Goal: Task Accomplishment & Management: Use online tool/utility

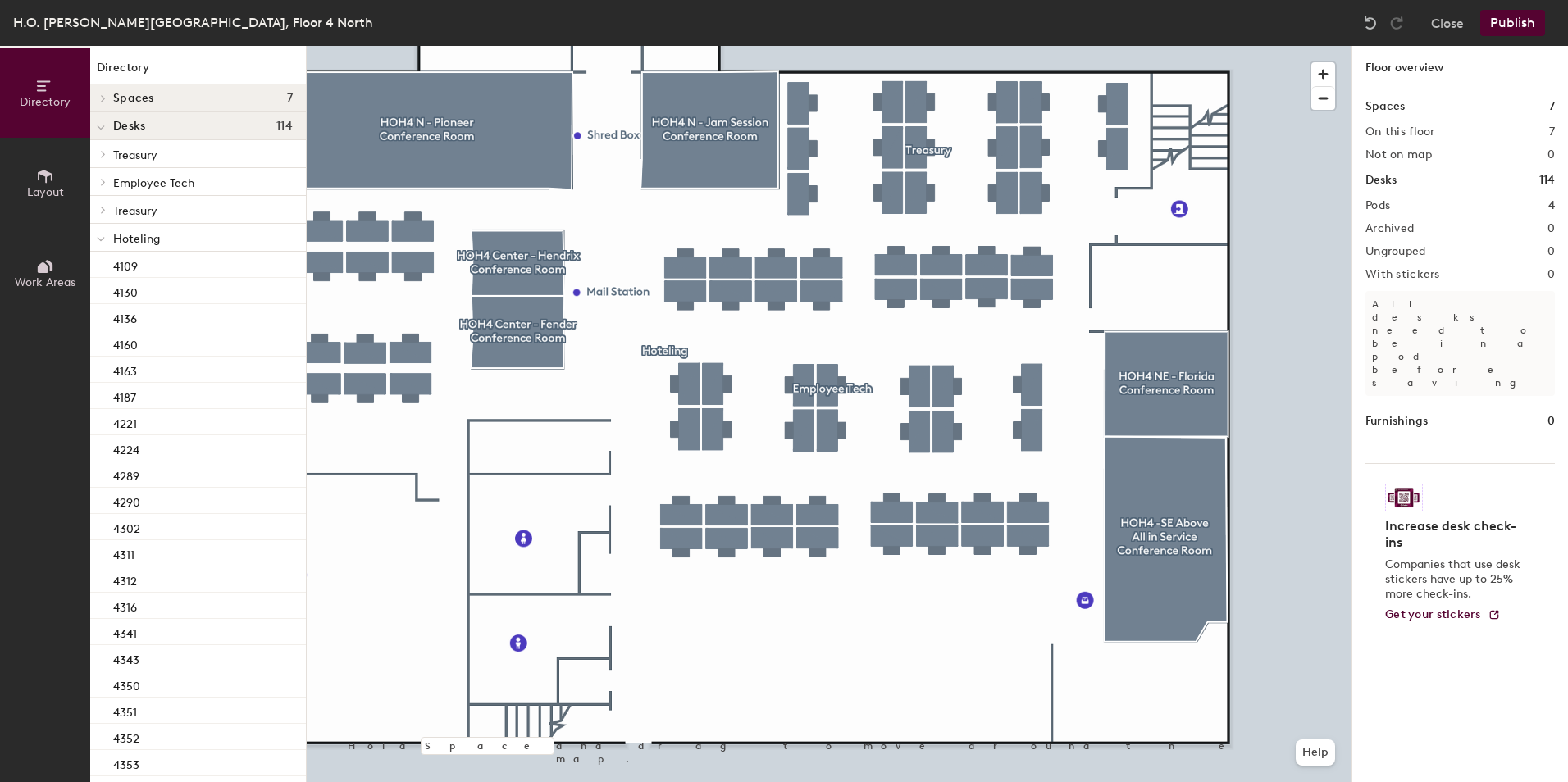
drag, startPoint x: 56, startPoint y: 178, endPoint x: 65, endPoint y: 175, distance: 9.5
click at [56, 178] on button "Layout" at bounding box center [45, 182] width 90 height 90
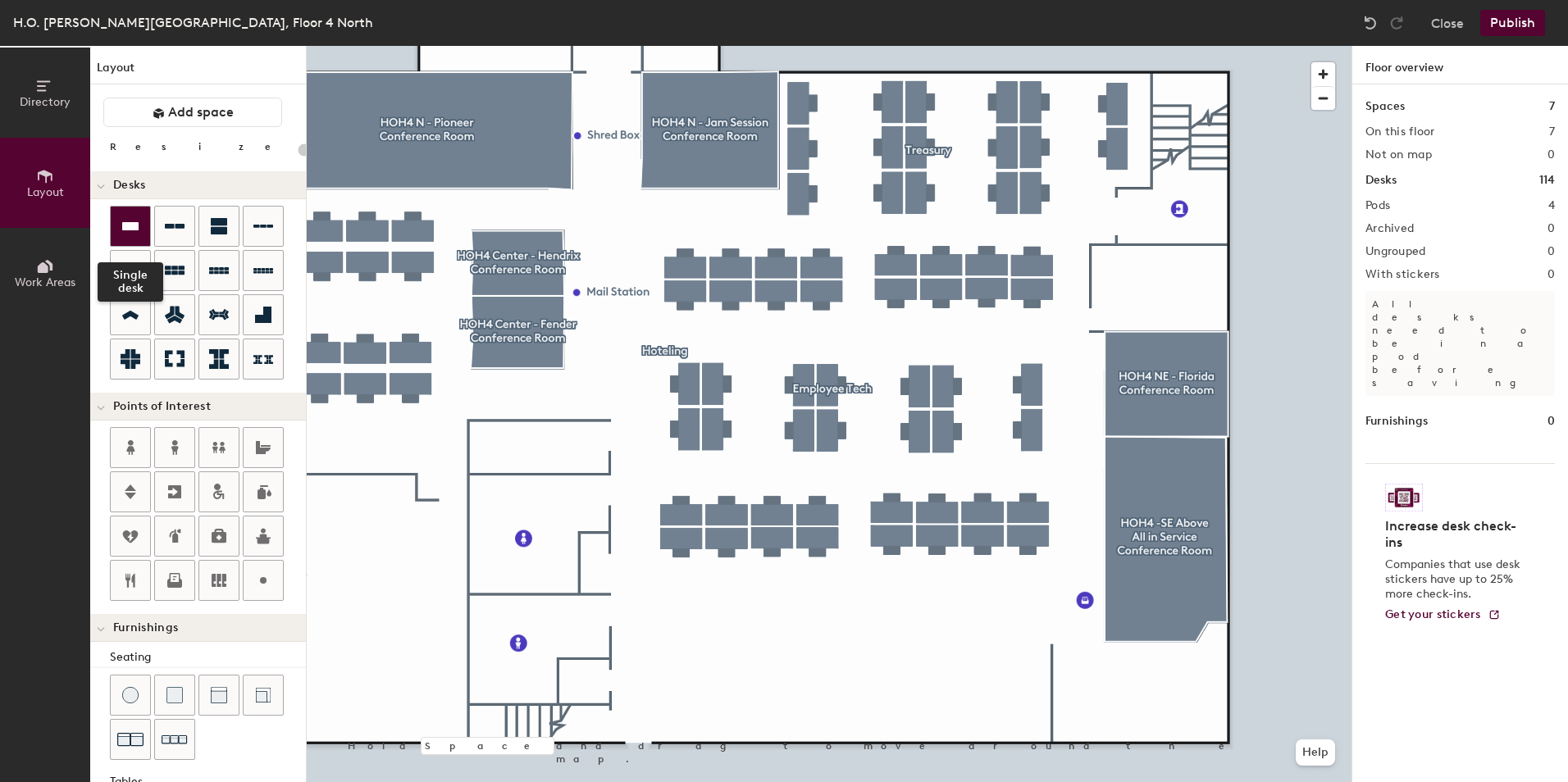
click at [133, 223] on icon at bounding box center [130, 226] width 16 height 8
type input "120"
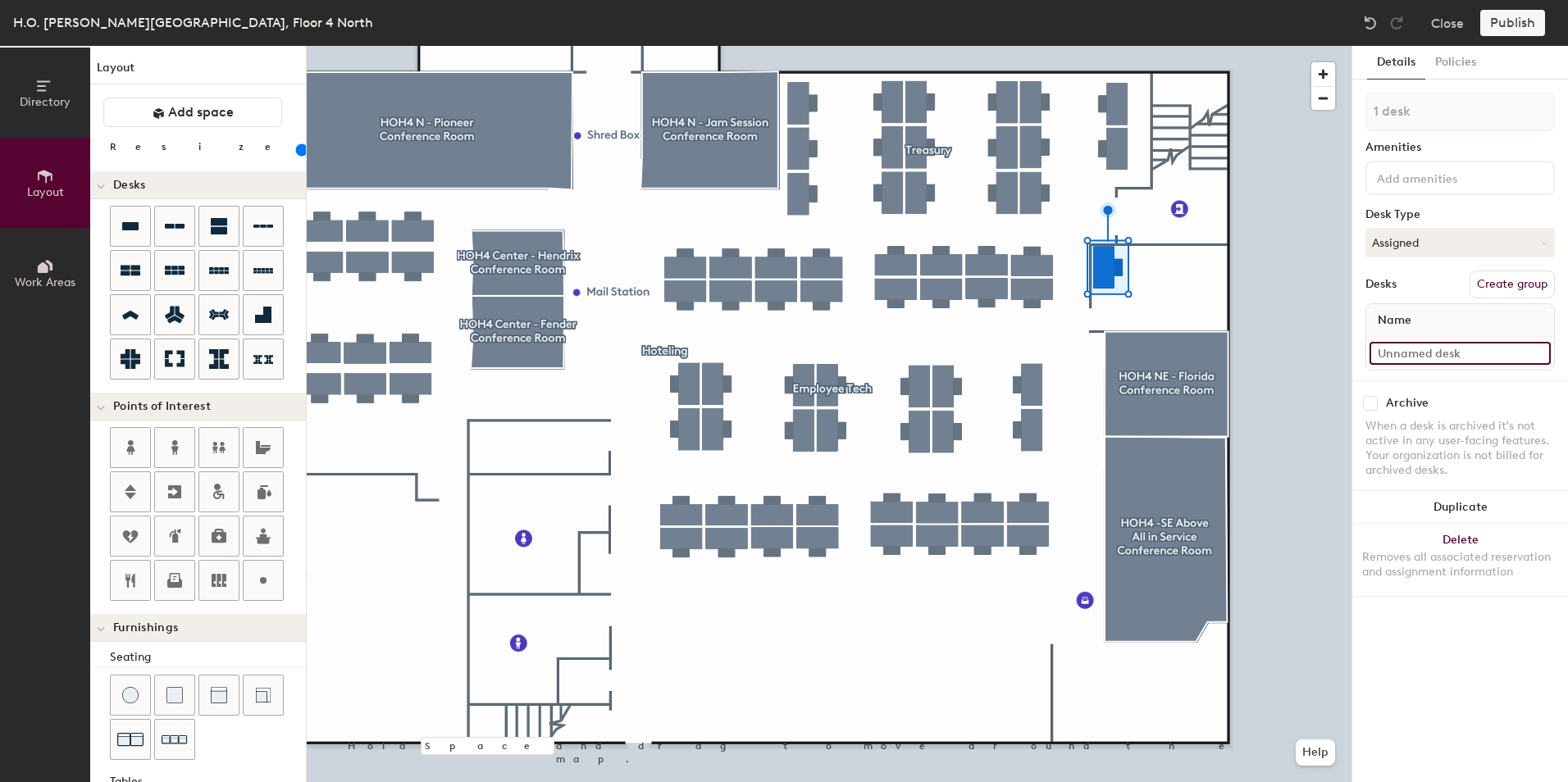
click at [1420, 361] on input at bounding box center [1460, 353] width 182 height 23
type input "4440"
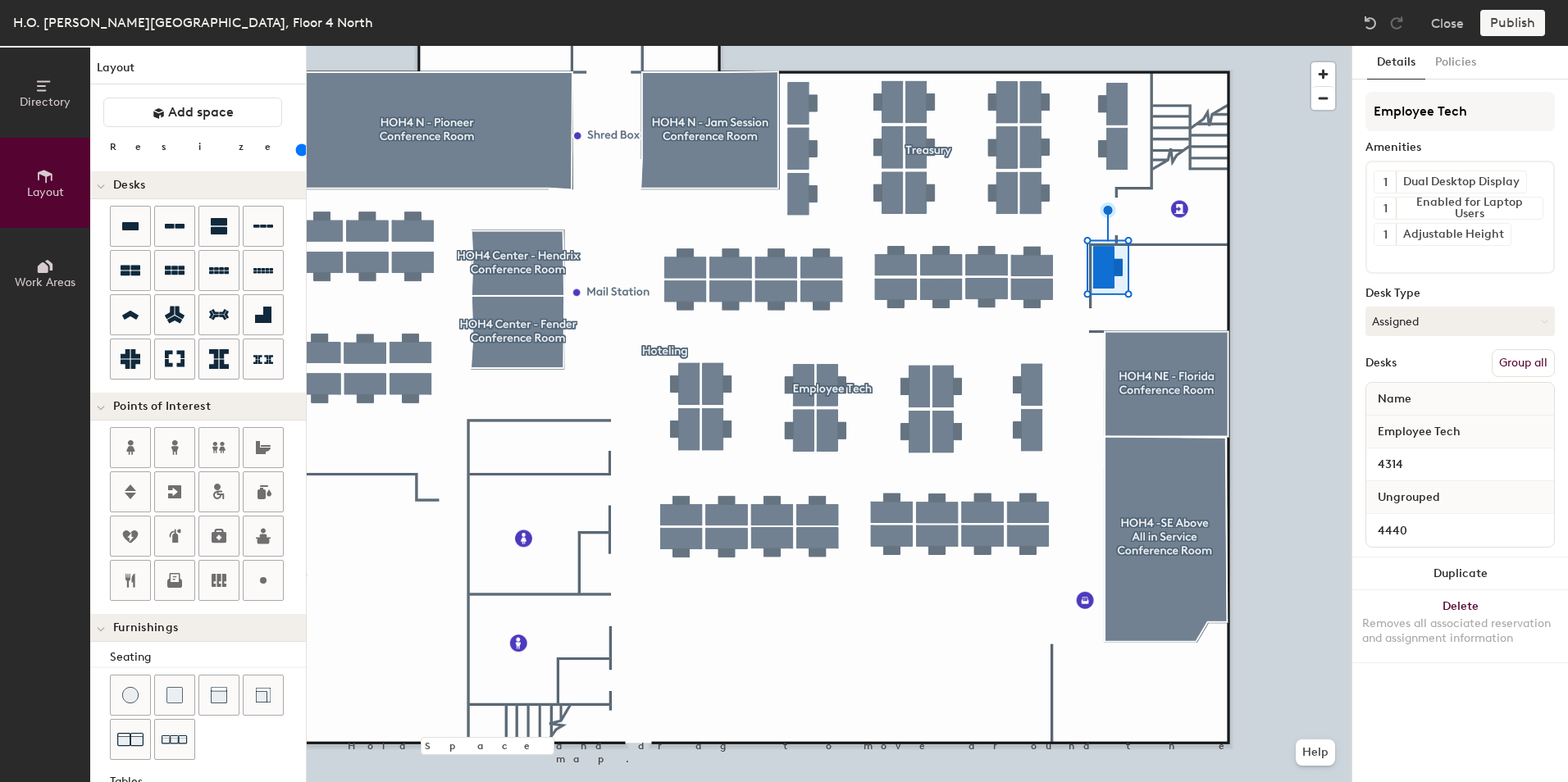
click at [1526, 351] on button "Group all" at bounding box center [1523, 363] width 63 height 28
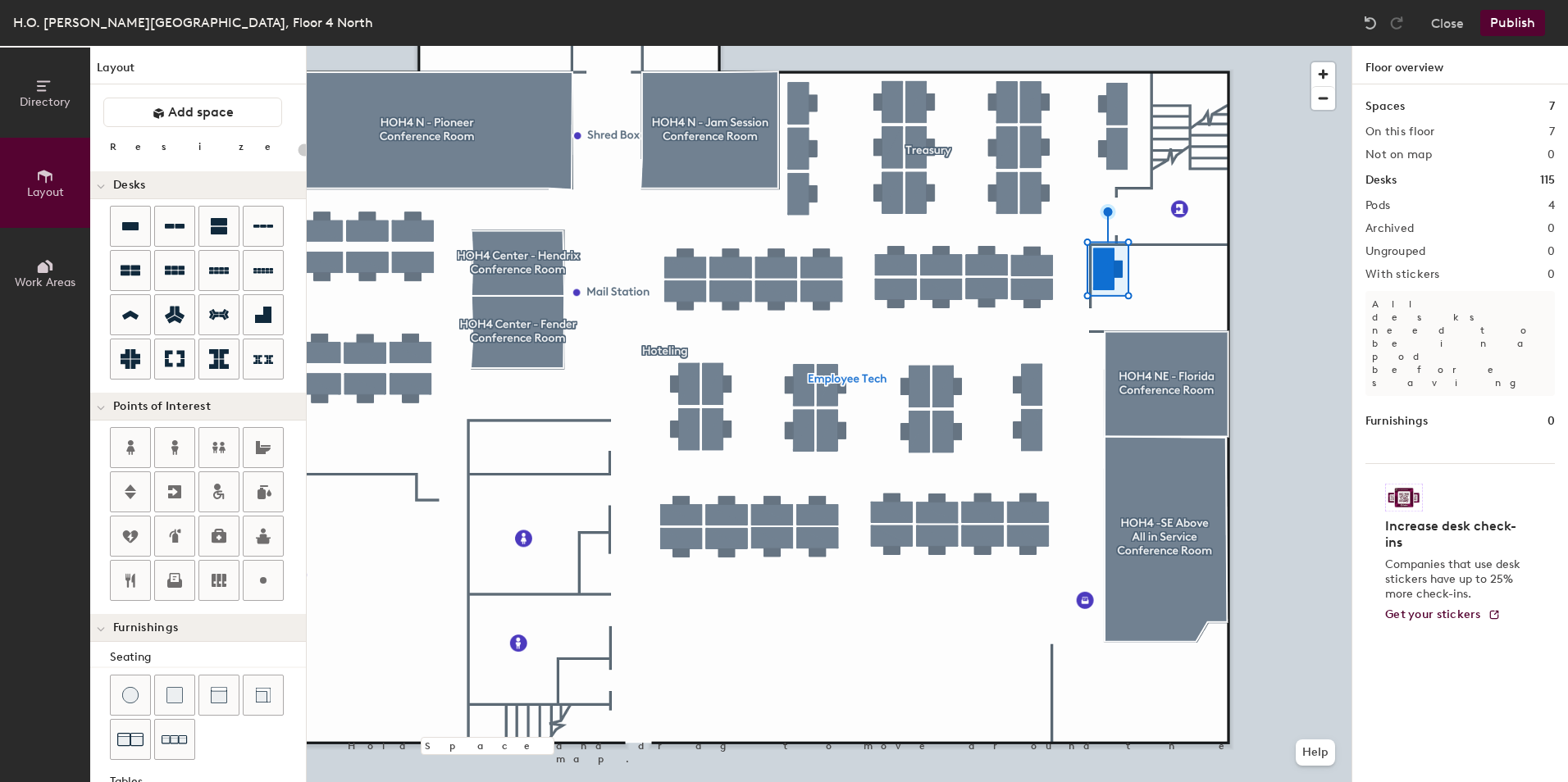
click at [1512, 20] on button "Publish" at bounding box center [1513, 23] width 64 height 26
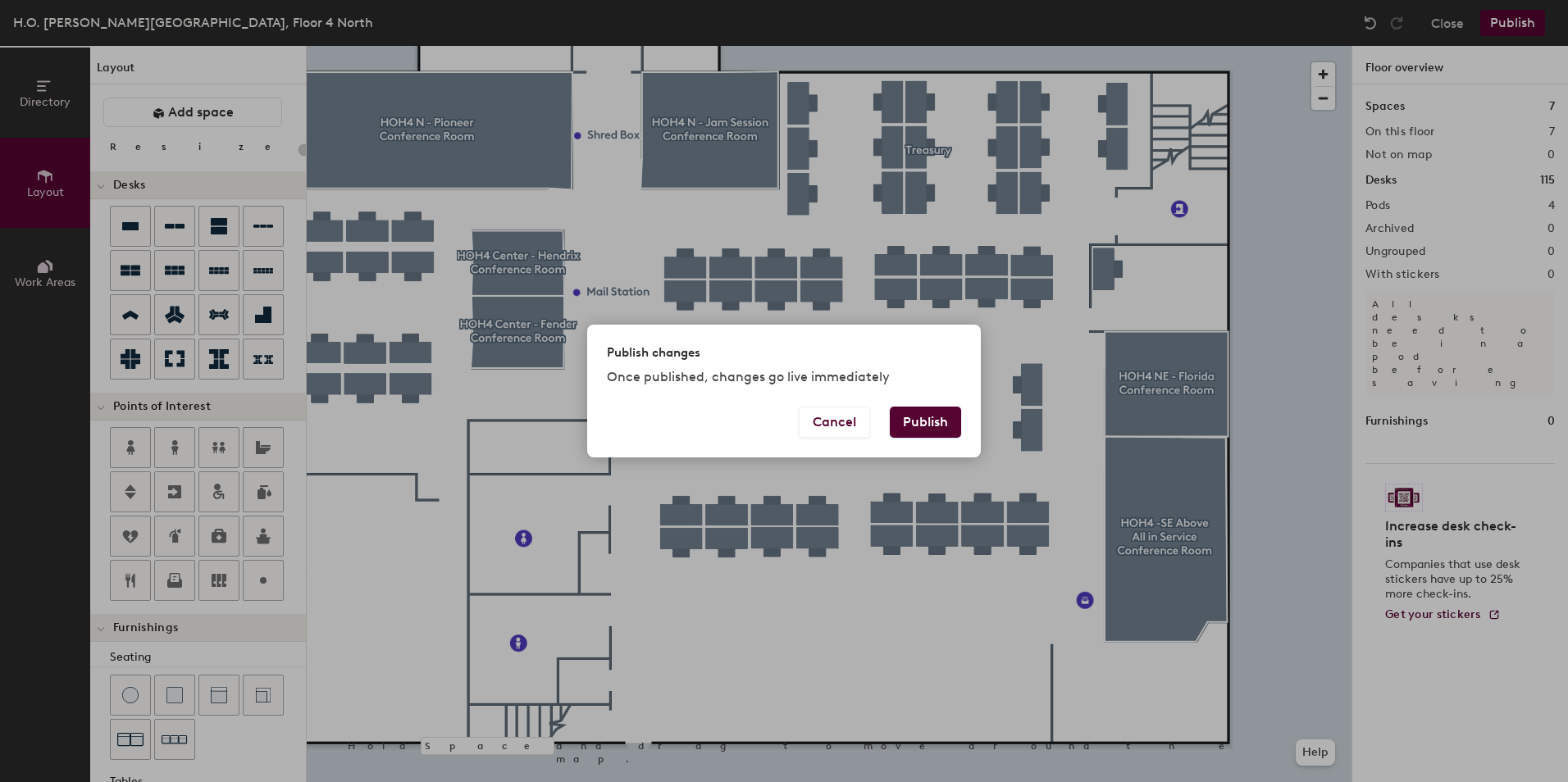
click at [936, 423] on button "Publish" at bounding box center [926, 422] width 71 height 31
type input "20"
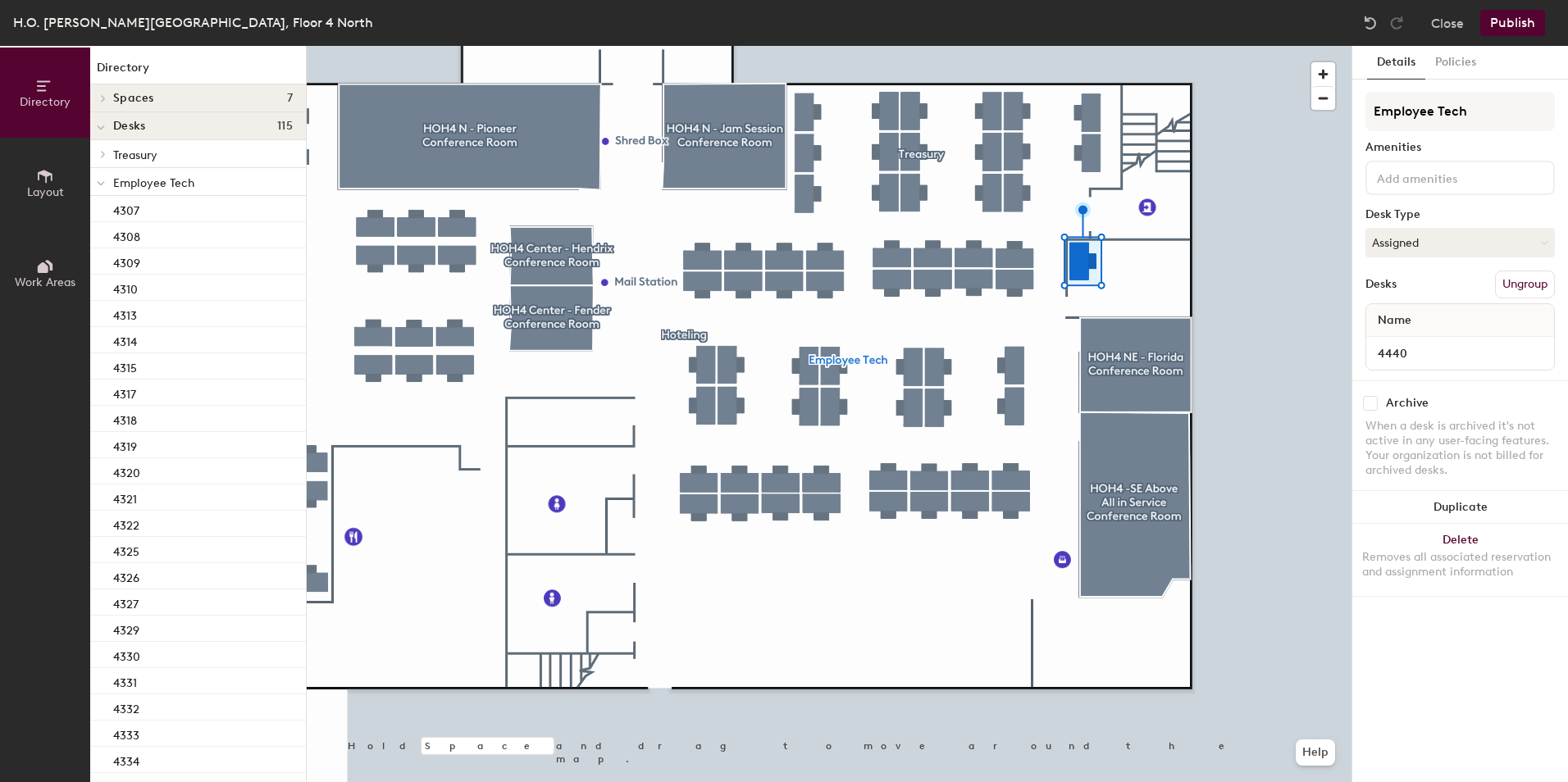
click at [1417, 172] on input at bounding box center [1448, 176] width 148 height 20
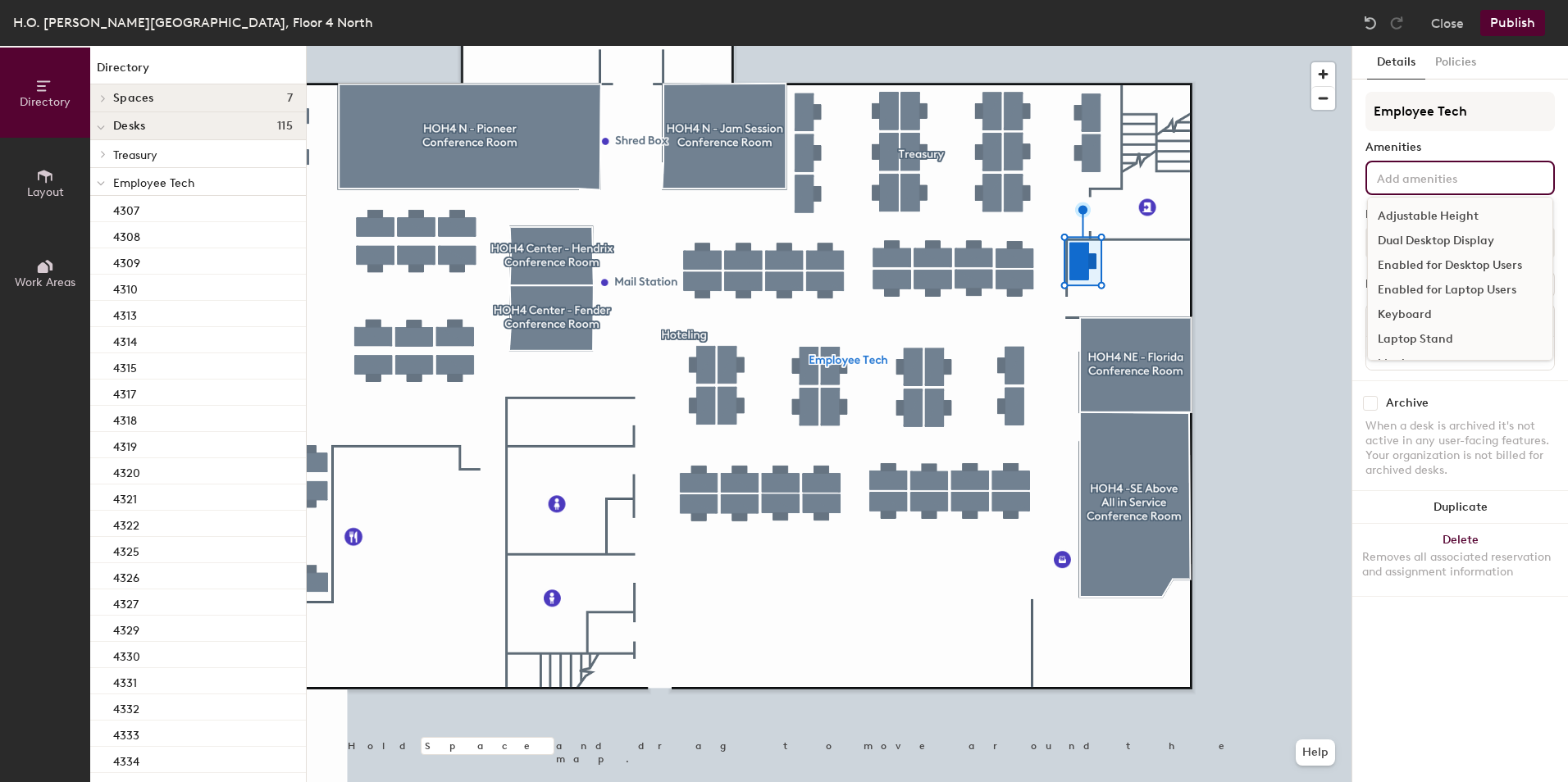
click at [1426, 214] on div "Adjustable Height" at bounding box center [1459, 216] width 184 height 25
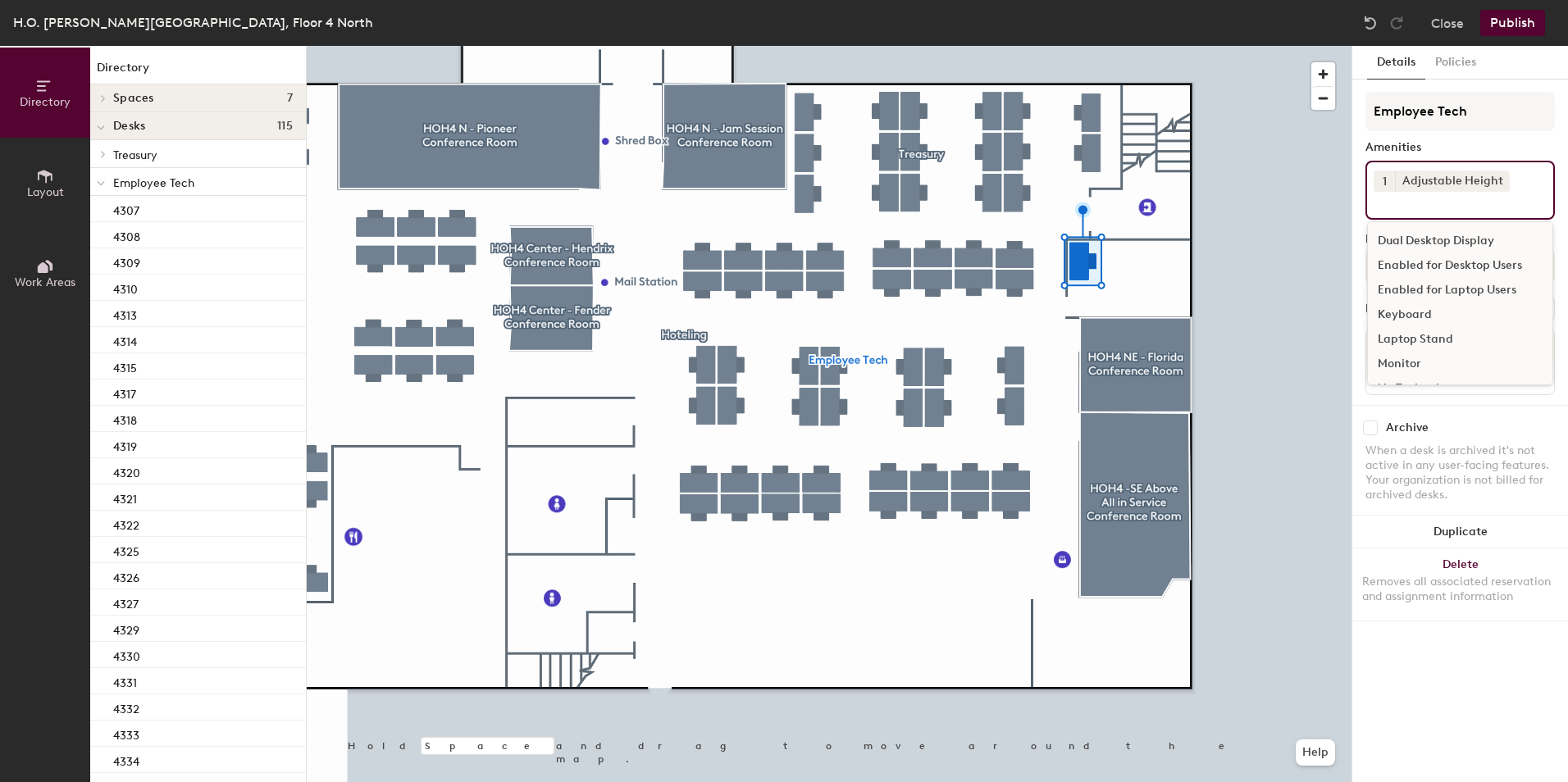
click at [1444, 246] on div "Dual Desktop Display" at bounding box center [1459, 241] width 184 height 25
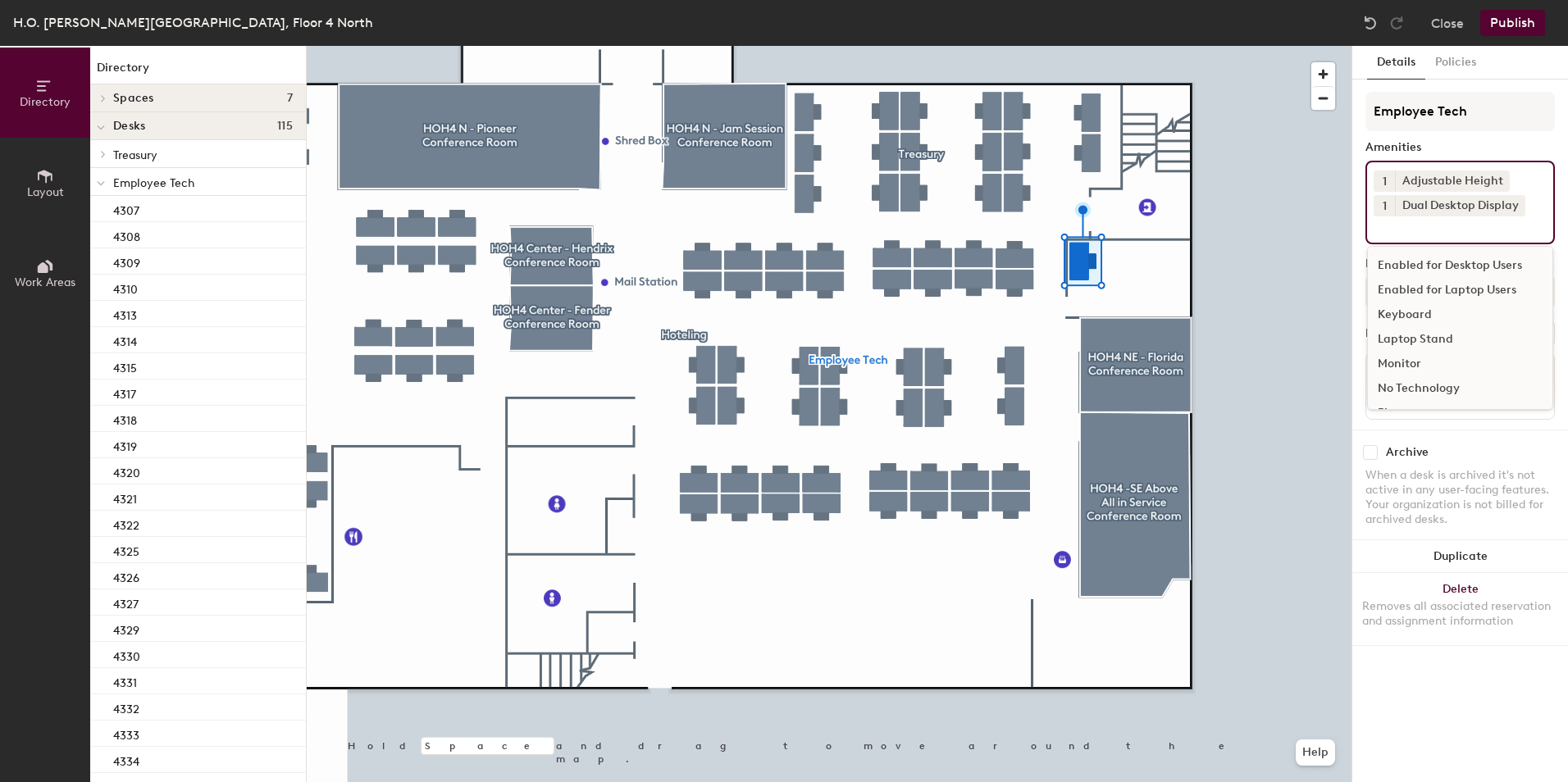
click at [1445, 289] on div "Enabled for Laptop Users" at bounding box center [1459, 290] width 184 height 25
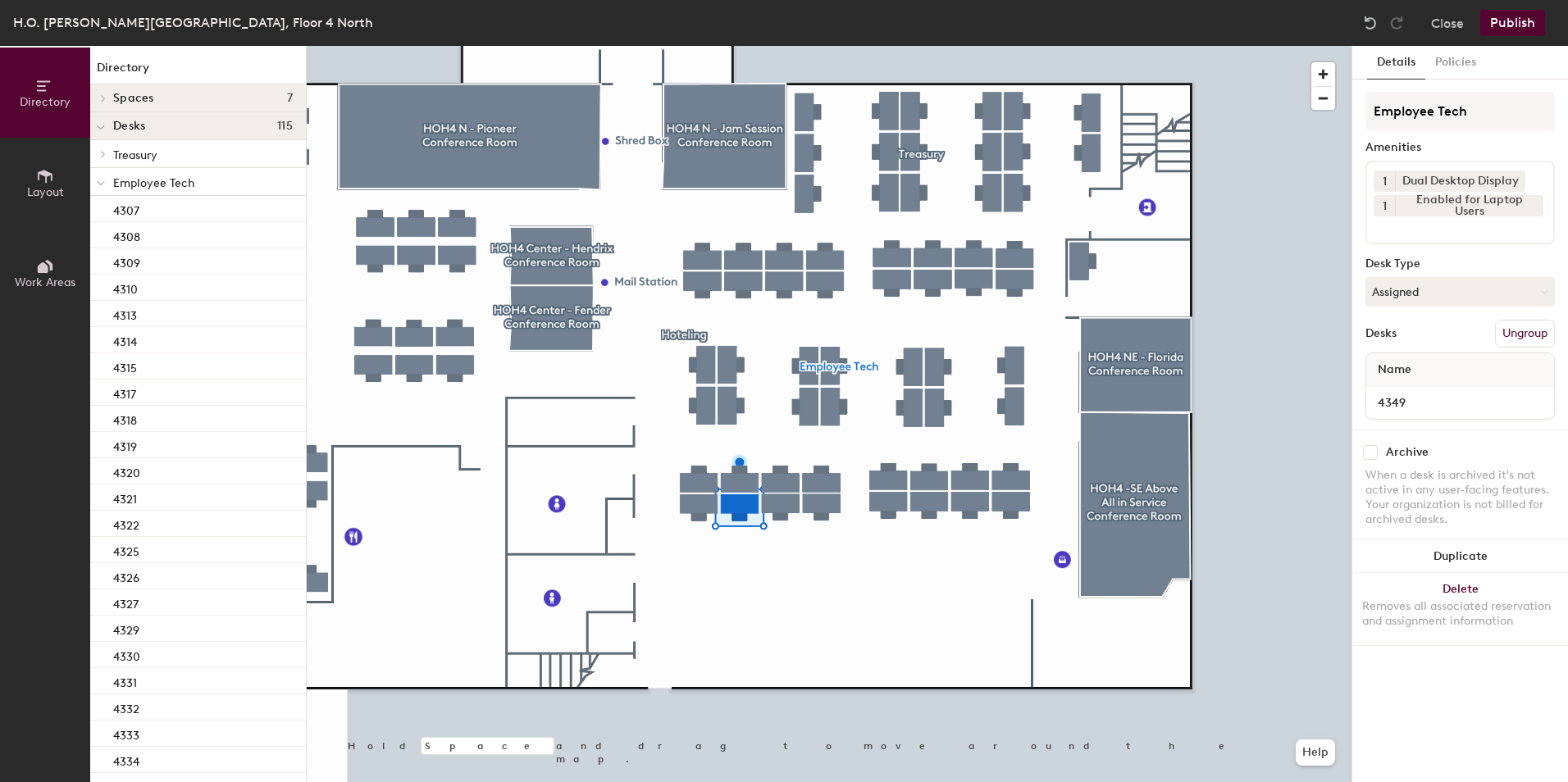
click at [1466, 308] on div "Employee Tech Amenities 1 Dual Desktop Display 1 Enabled for Laptop Users Desk …" at bounding box center [1459, 260] width 189 height 338
click at [1458, 299] on button "Assigned" at bounding box center [1459, 292] width 189 height 30
click at [1417, 385] on div "Hoteled" at bounding box center [1448, 392] width 164 height 25
click at [1510, 332] on button "Ungroup" at bounding box center [1525, 333] width 60 height 28
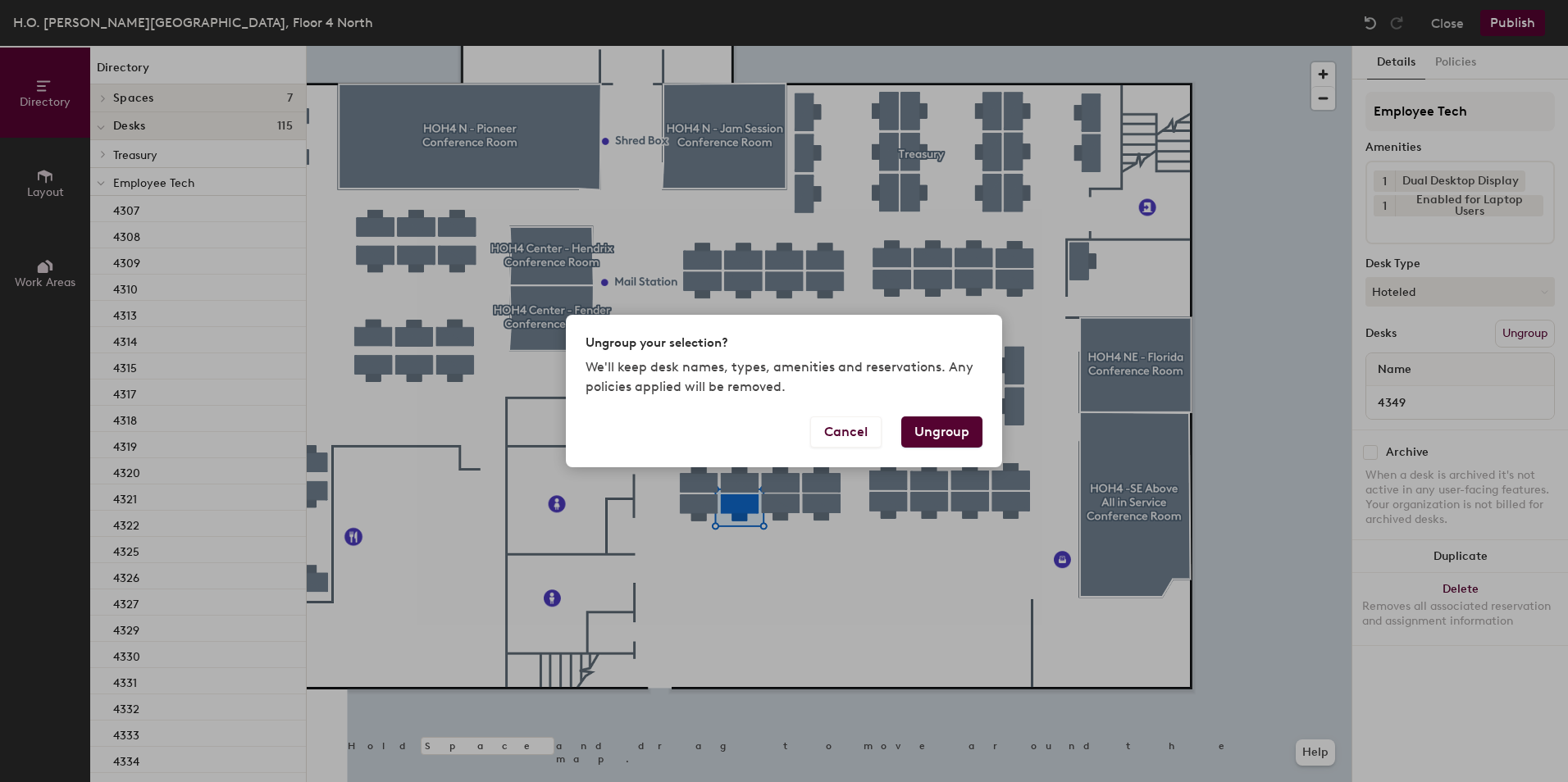
click at [947, 430] on button "Ungroup" at bounding box center [942, 432] width 81 height 31
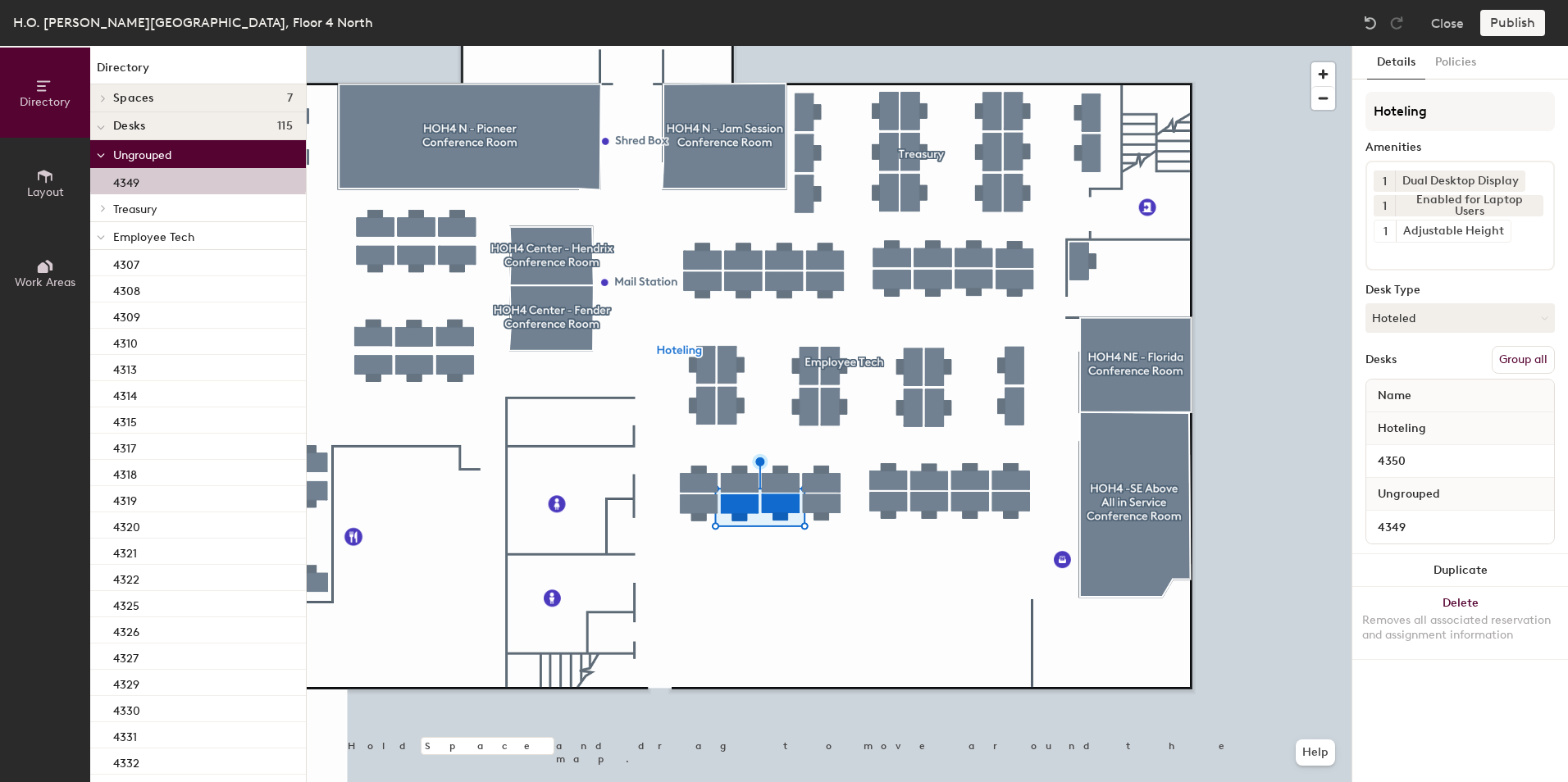
click at [1535, 351] on button "Group all" at bounding box center [1523, 360] width 63 height 28
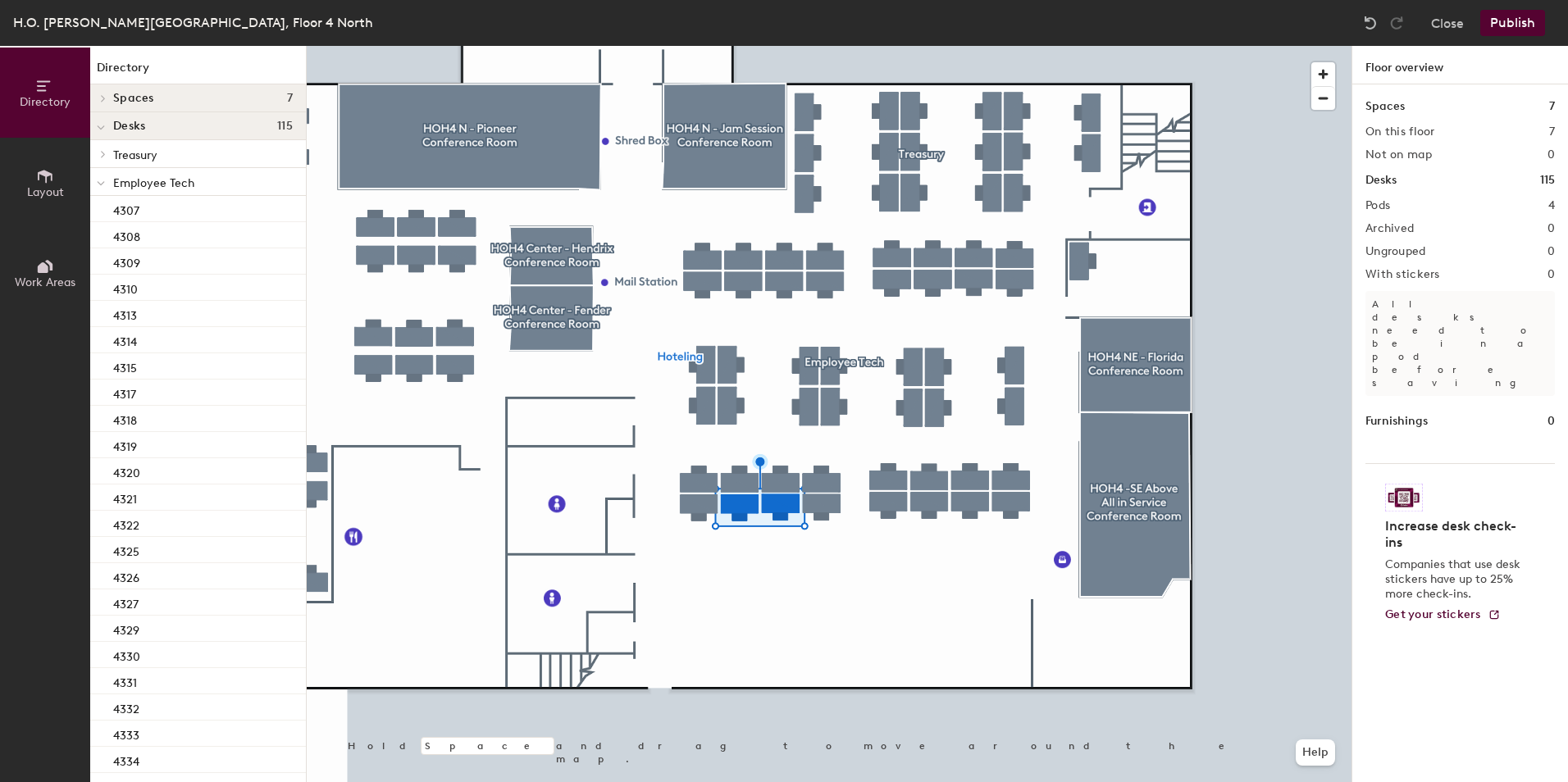
click at [1507, 25] on button "Publish" at bounding box center [1513, 23] width 64 height 26
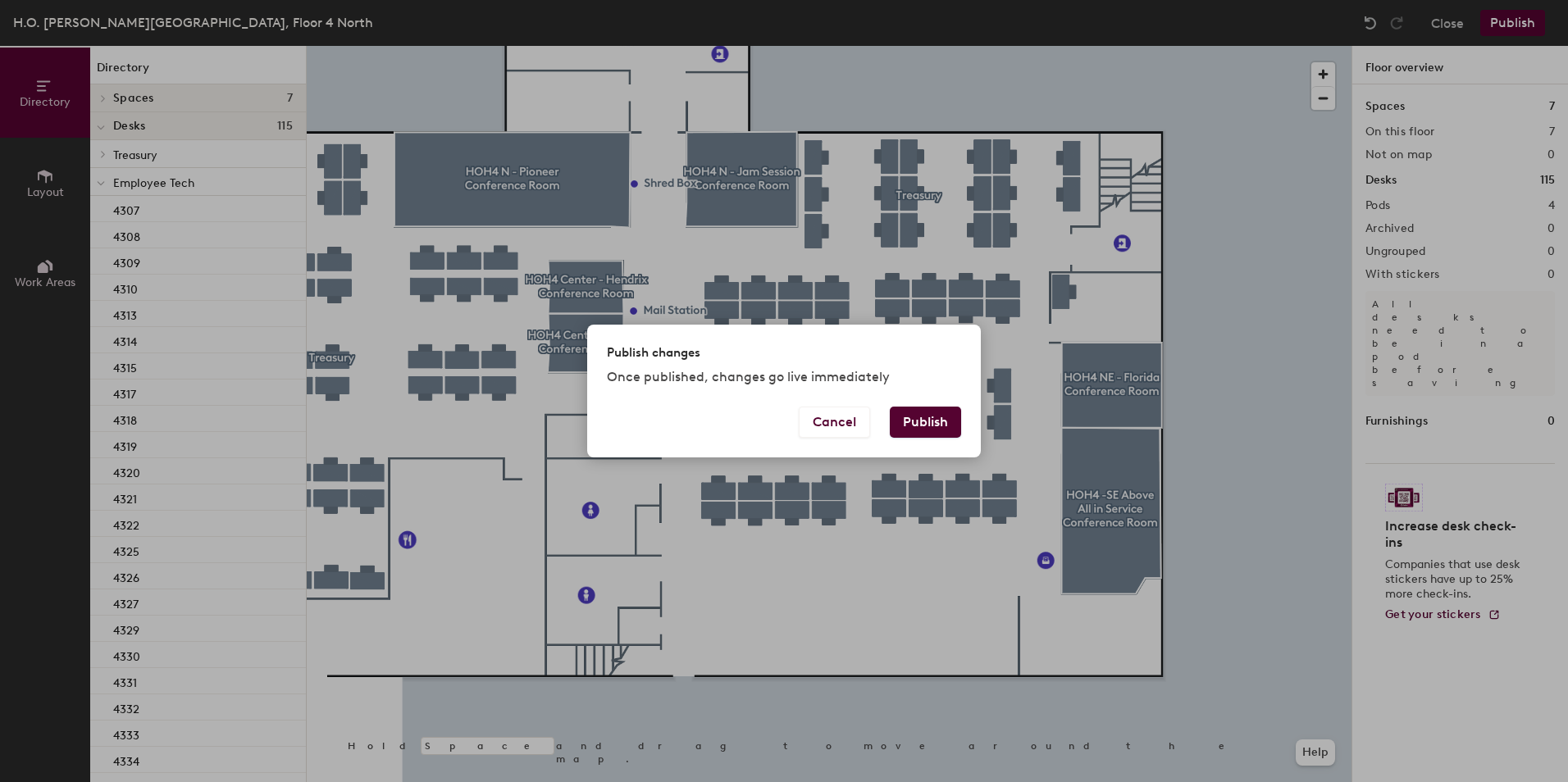
click at [920, 430] on button "Publish" at bounding box center [926, 422] width 71 height 31
